Goal: Task Accomplishment & Management: Manage account settings

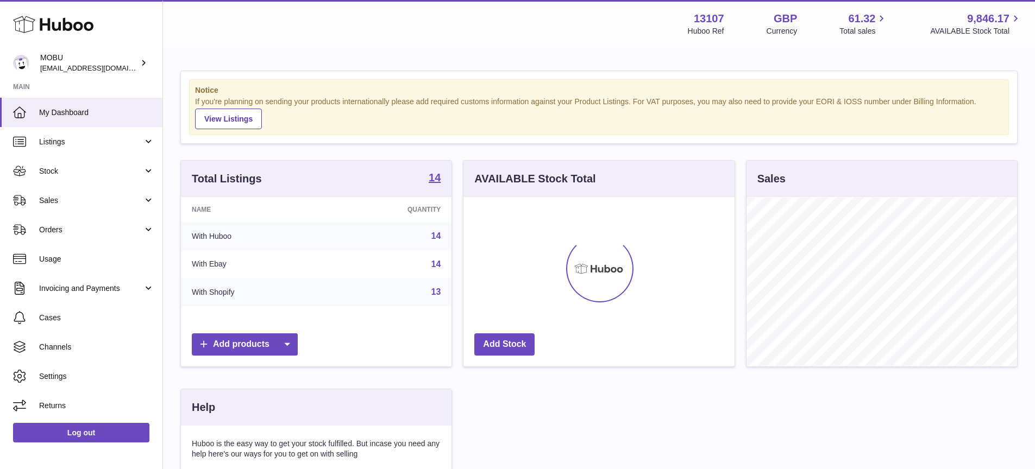
scroll to position [170, 271]
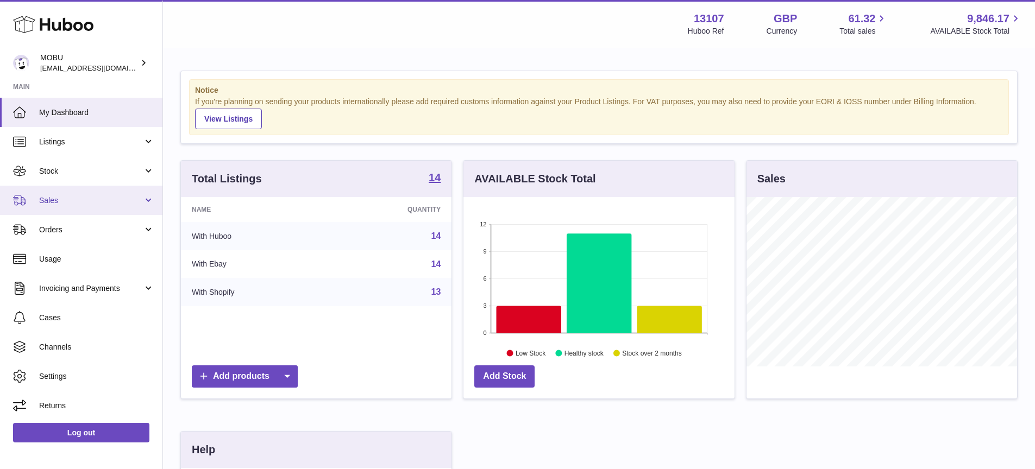
click at [130, 202] on span "Sales" at bounding box center [91, 201] width 104 height 10
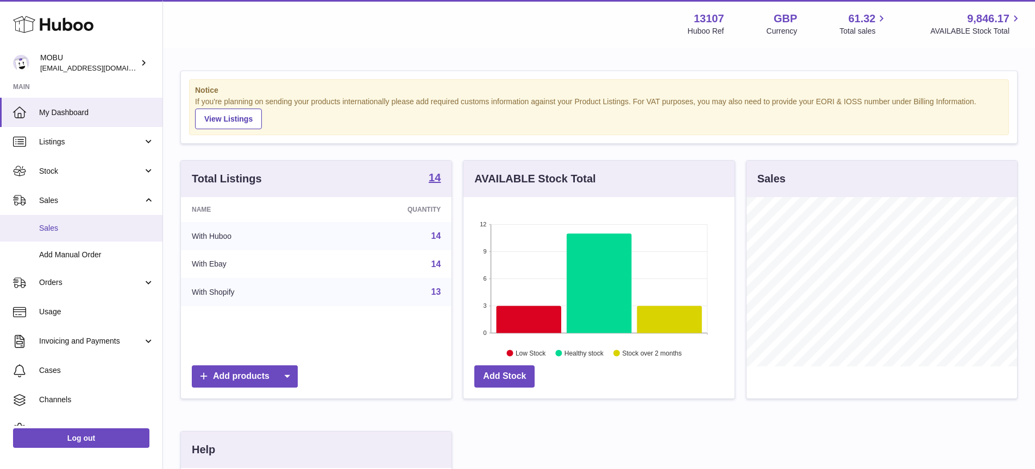
click at [108, 232] on span "Sales" at bounding box center [96, 228] width 115 height 10
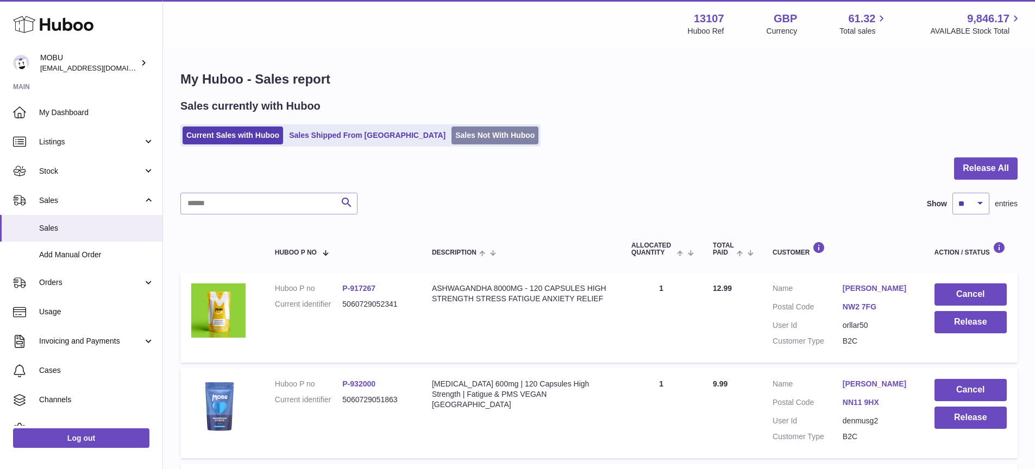
click at [451, 134] on link "Sales Not With Huboo" at bounding box center [494, 136] width 87 height 18
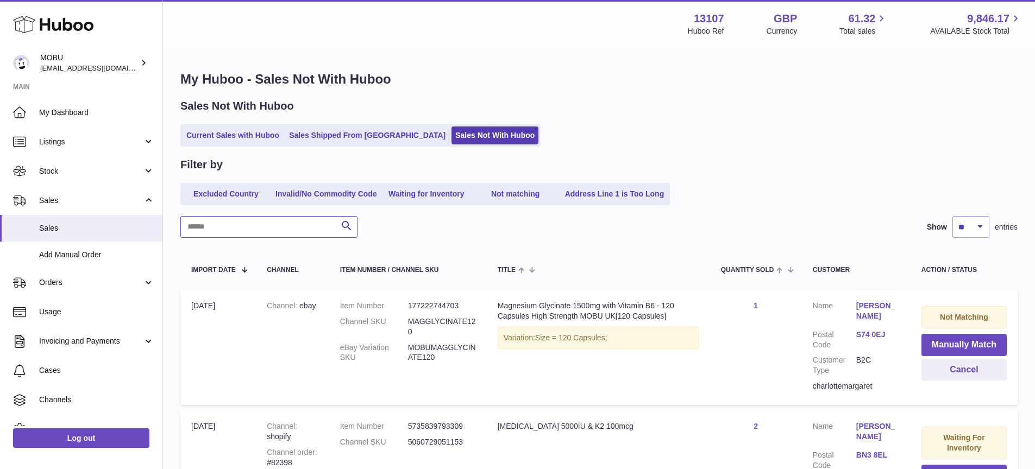
click at [304, 222] on input "text" at bounding box center [268, 227] width 177 height 22
type input "********"
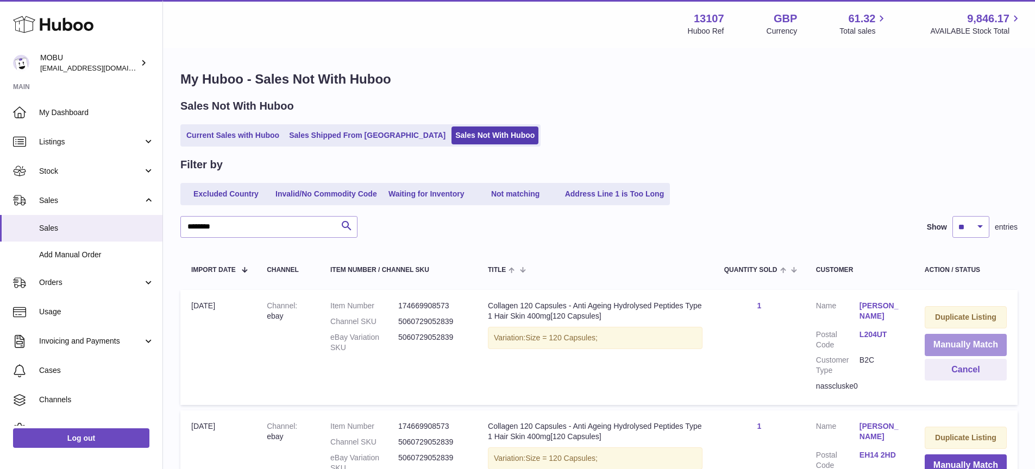
drag, startPoint x: 962, startPoint y: 343, endPoint x: 954, endPoint y: 341, distance: 8.4
click at [962, 343] on button "Manually Match" at bounding box center [966, 345] width 82 height 22
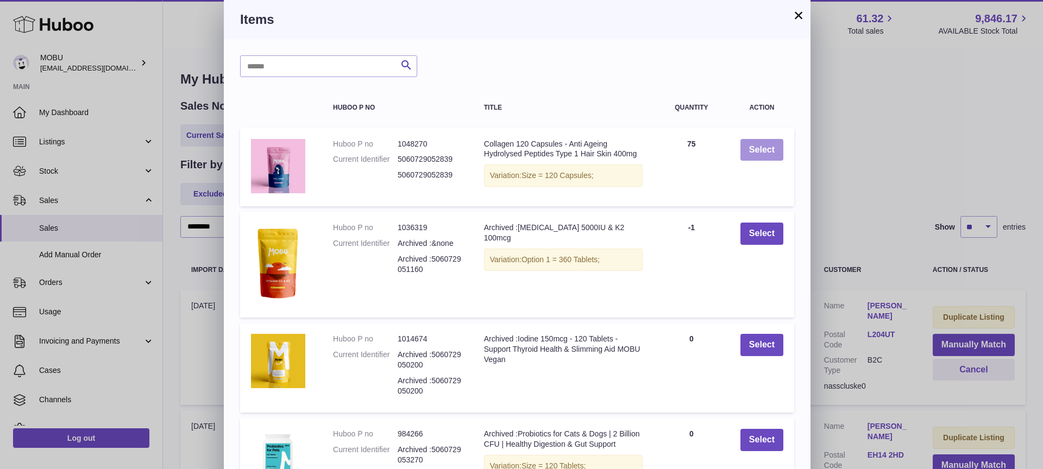
click at [750, 156] on button "Select" at bounding box center [762, 150] width 43 height 22
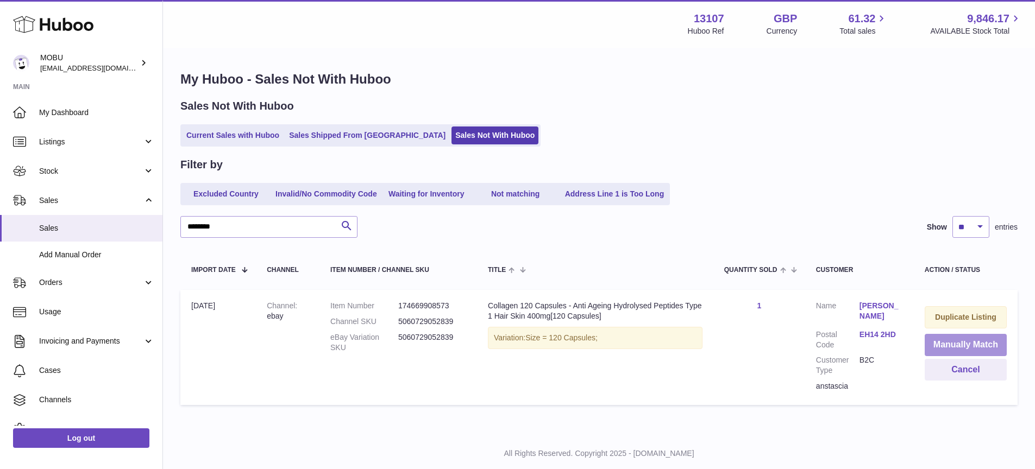
click at [964, 343] on button "Manually Match" at bounding box center [966, 345] width 82 height 22
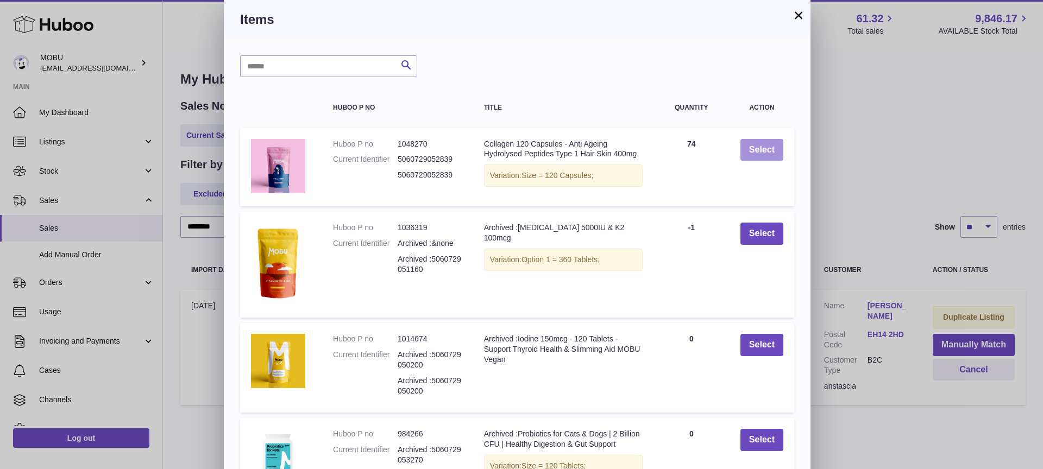
click at [746, 145] on button "Select" at bounding box center [762, 150] width 43 height 22
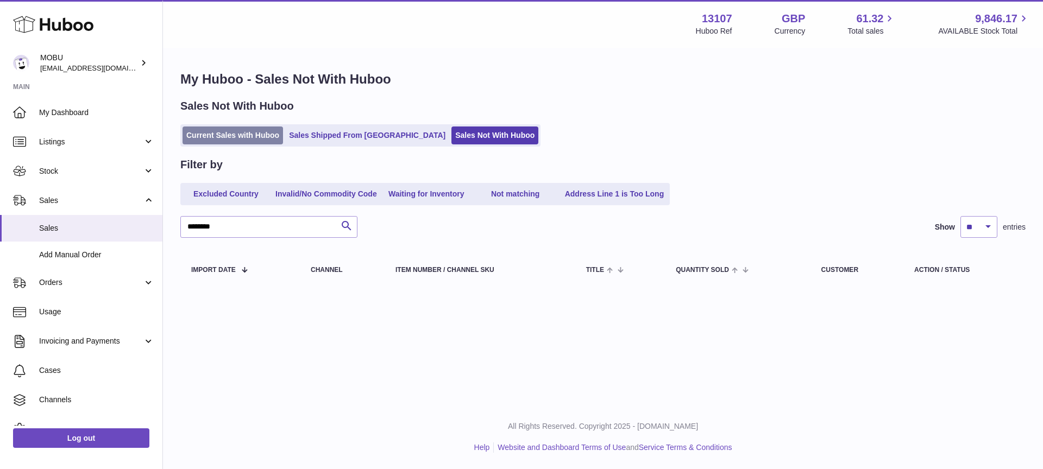
click at [240, 142] on link "Current Sales with Huboo" at bounding box center [233, 136] width 101 height 18
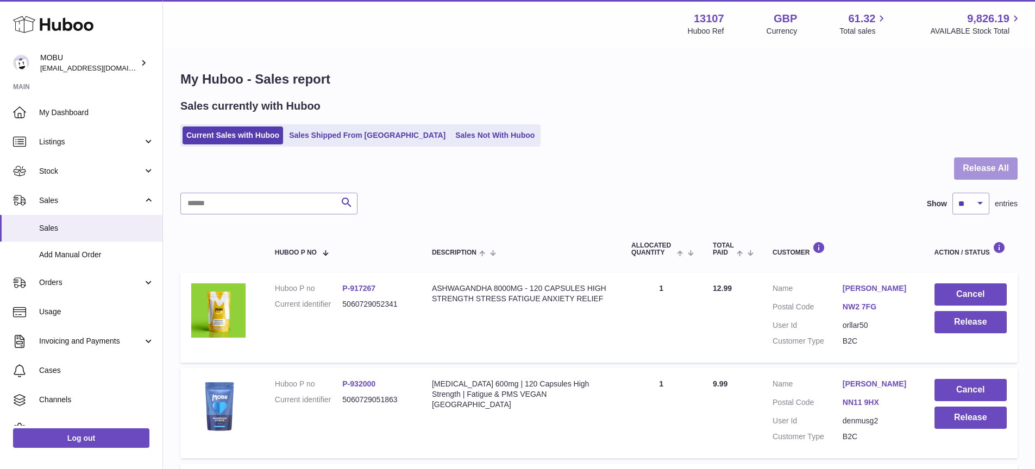
click at [966, 167] on button "Release All" at bounding box center [986, 169] width 64 height 22
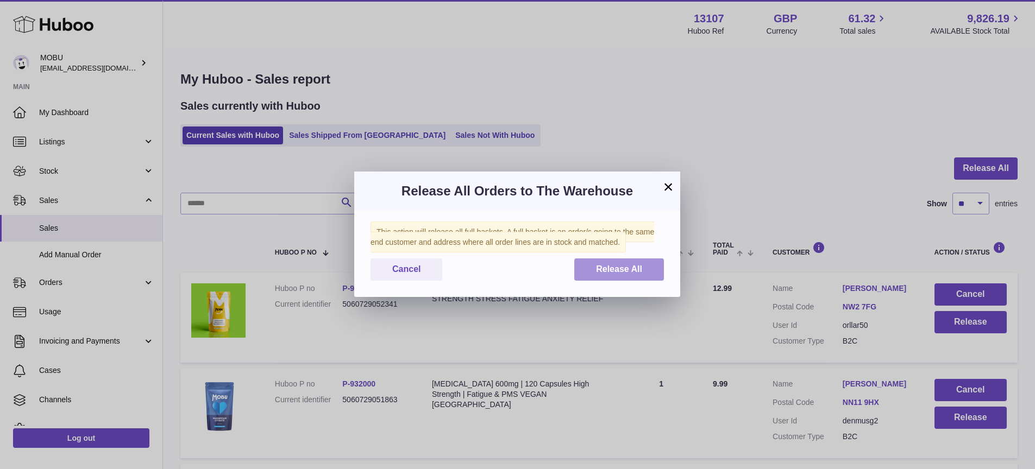
click at [624, 269] on span "Release All" at bounding box center [619, 269] width 46 height 9
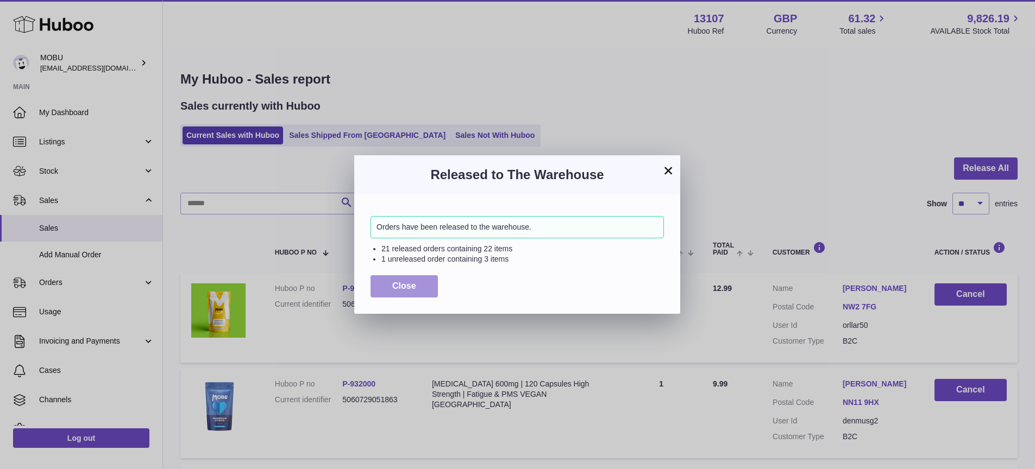
click at [411, 275] on button "Close" at bounding box center [404, 286] width 67 height 22
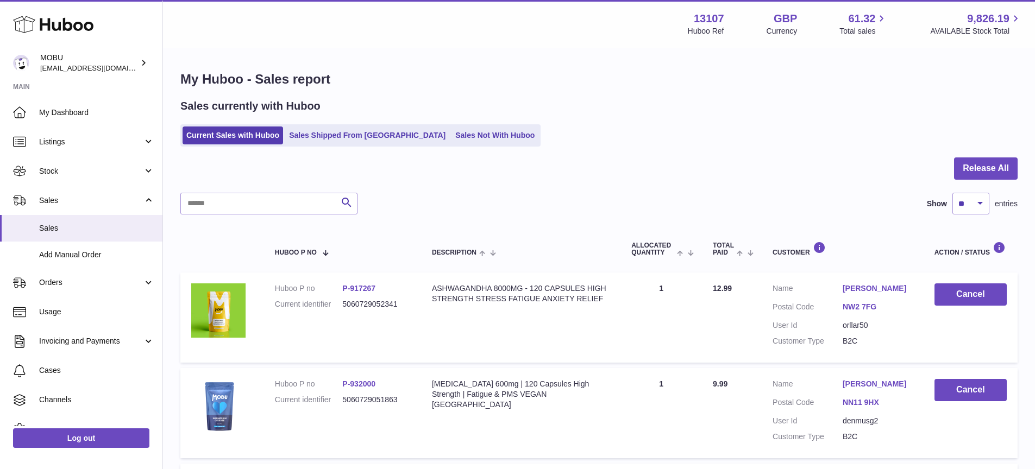
click at [675, 187] on div at bounding box center [598, 175] width 837 height 35
click at [975, 207] on select "** ** ** ***" at bounding box center [970, 204] width 37 height 22
select select "***"
click at [952, 193] on select "** ** ** ***" at bounding box center [970, 204] width 37 height 22
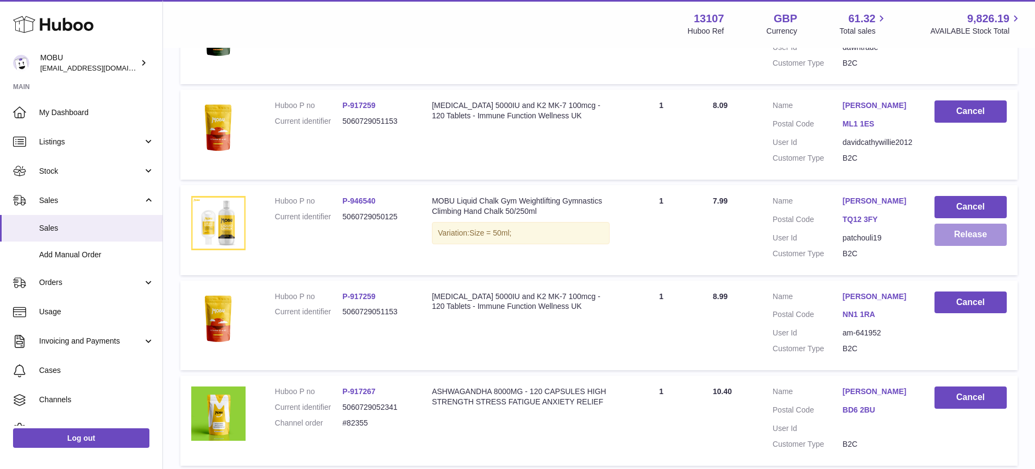
click at [947, 233] on button "Release" at bounding box center [970, 235] width 72 height 22
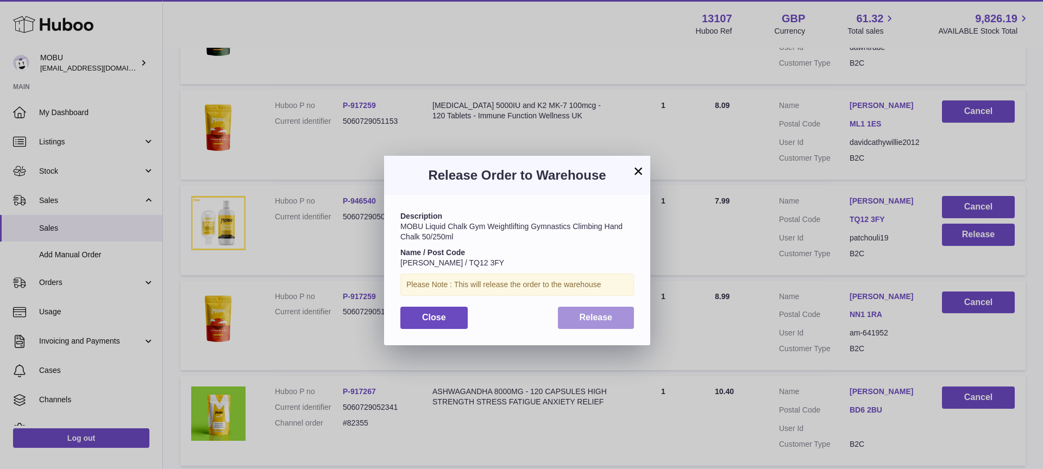
click at [587, 316] on span "Release" at bounding box center [596, 317] width 33 height 9
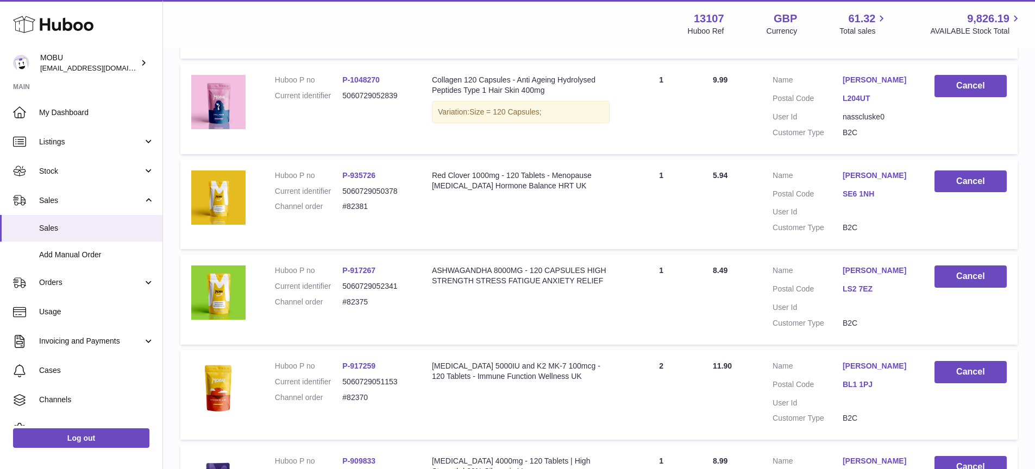
scroll to position [0, 0]
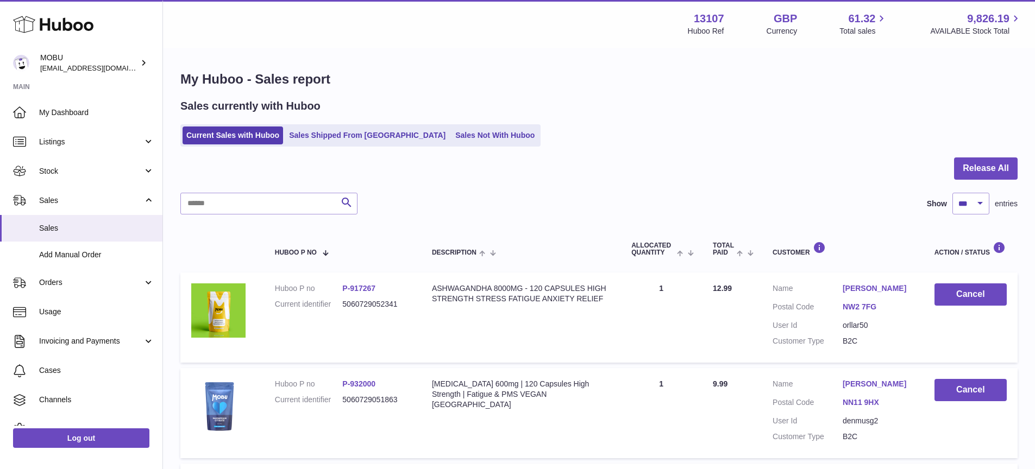
click at [605, 307] on td "Description ASHWAGANDHA 8000MG - 120 CAPSULES HIGH STRENGTH STRESS FATIGUE ANXI…" at bounding box center [520, 318] width 199 height 90
